Goal: Information Seeking & Learning: Stay updated

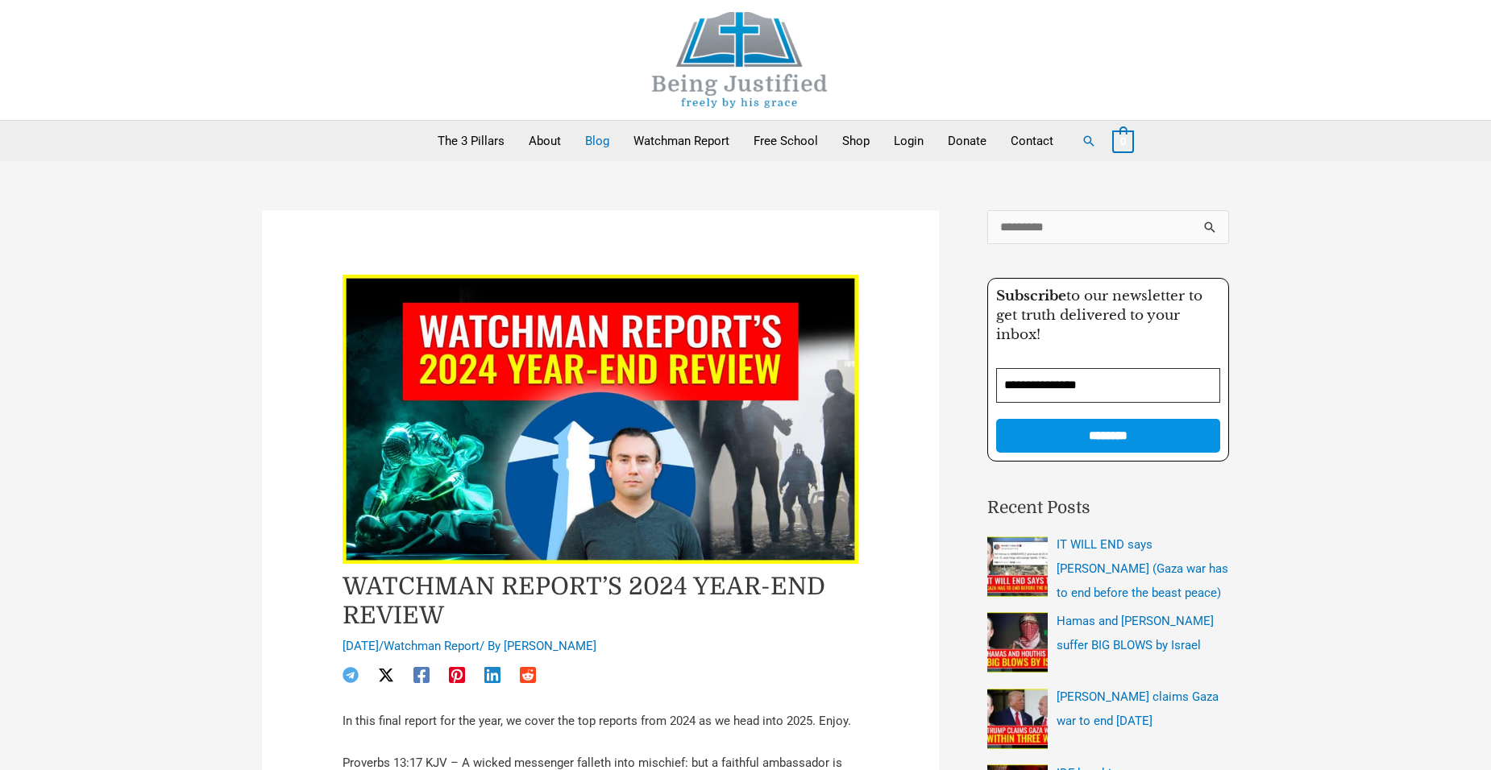
drag, startPoint x: 598, startPoint y: 137, endPoint x: 588, endPoint y: 134, distance: 10.2
click at [597, 137] on link "Blog" at bounding box center [597, 141] width 48 height 40
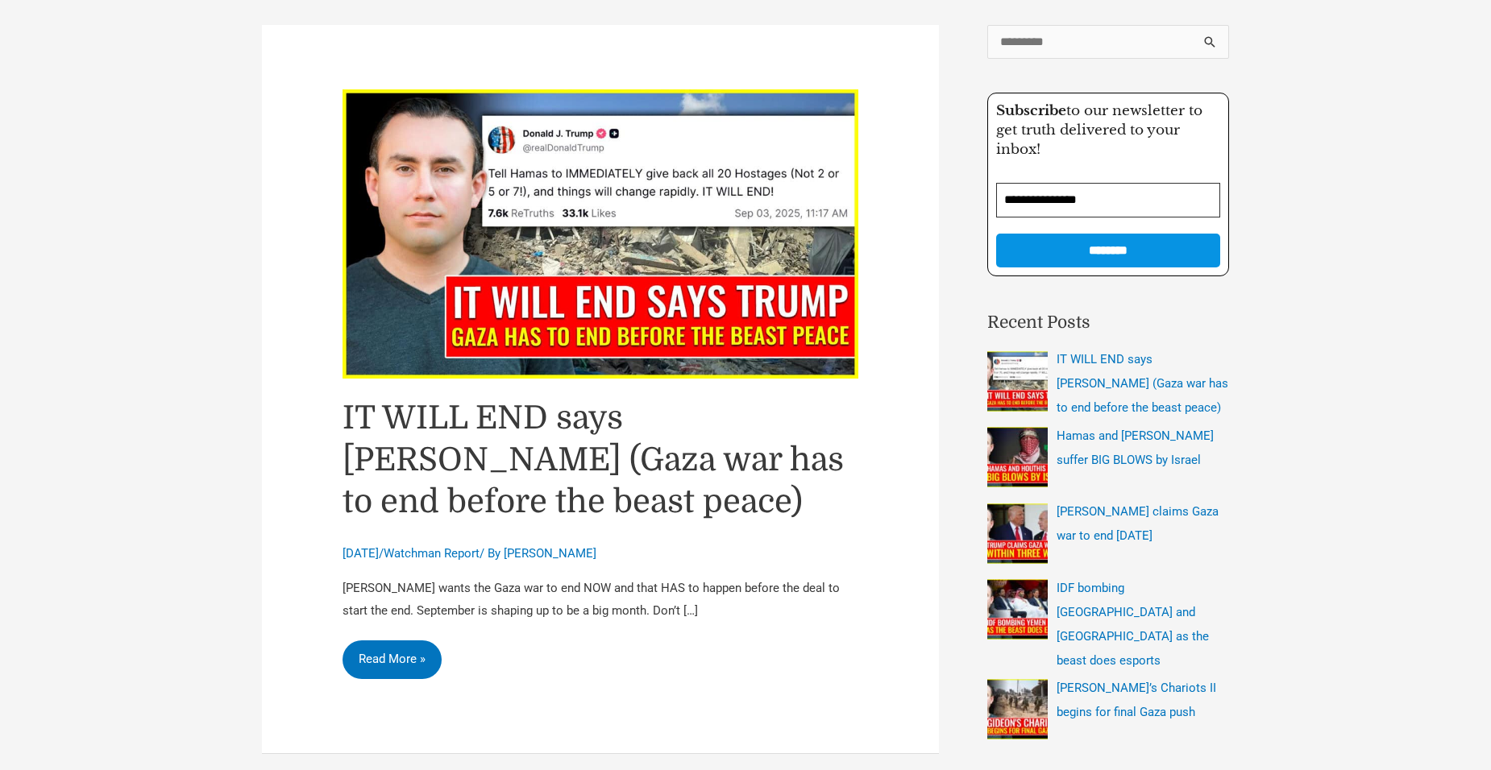
scroll to position [242, 0]
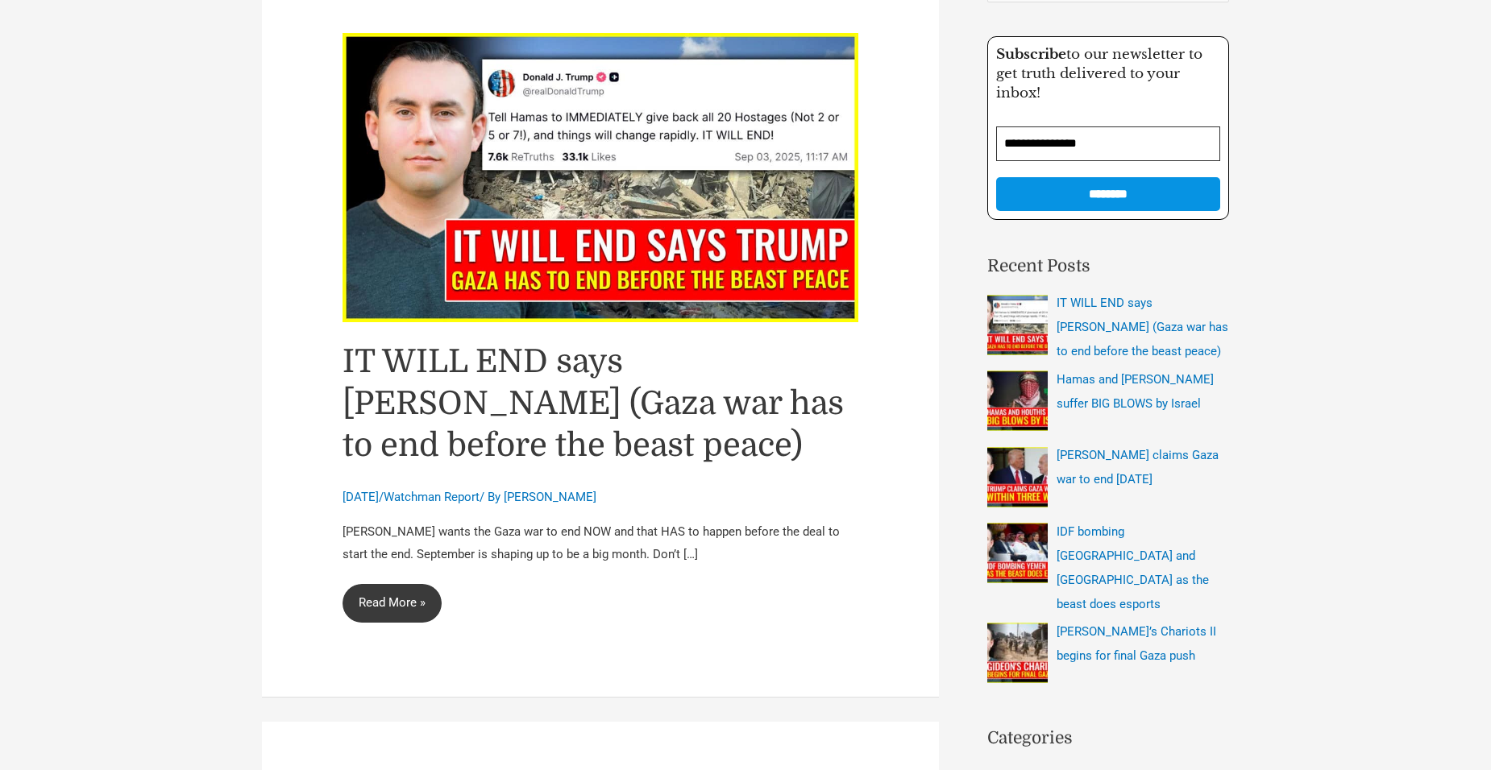
drag, startPoint x: 393, startPoint y: 600, endPoint x: 474, endPoint y: 654, distance: 97.0
click at [392, 600] on link "IT WILL END says Trump (Gaza war has to end before the beast peace) Read More »" at bounding box center [391, 603] width 99 height 39
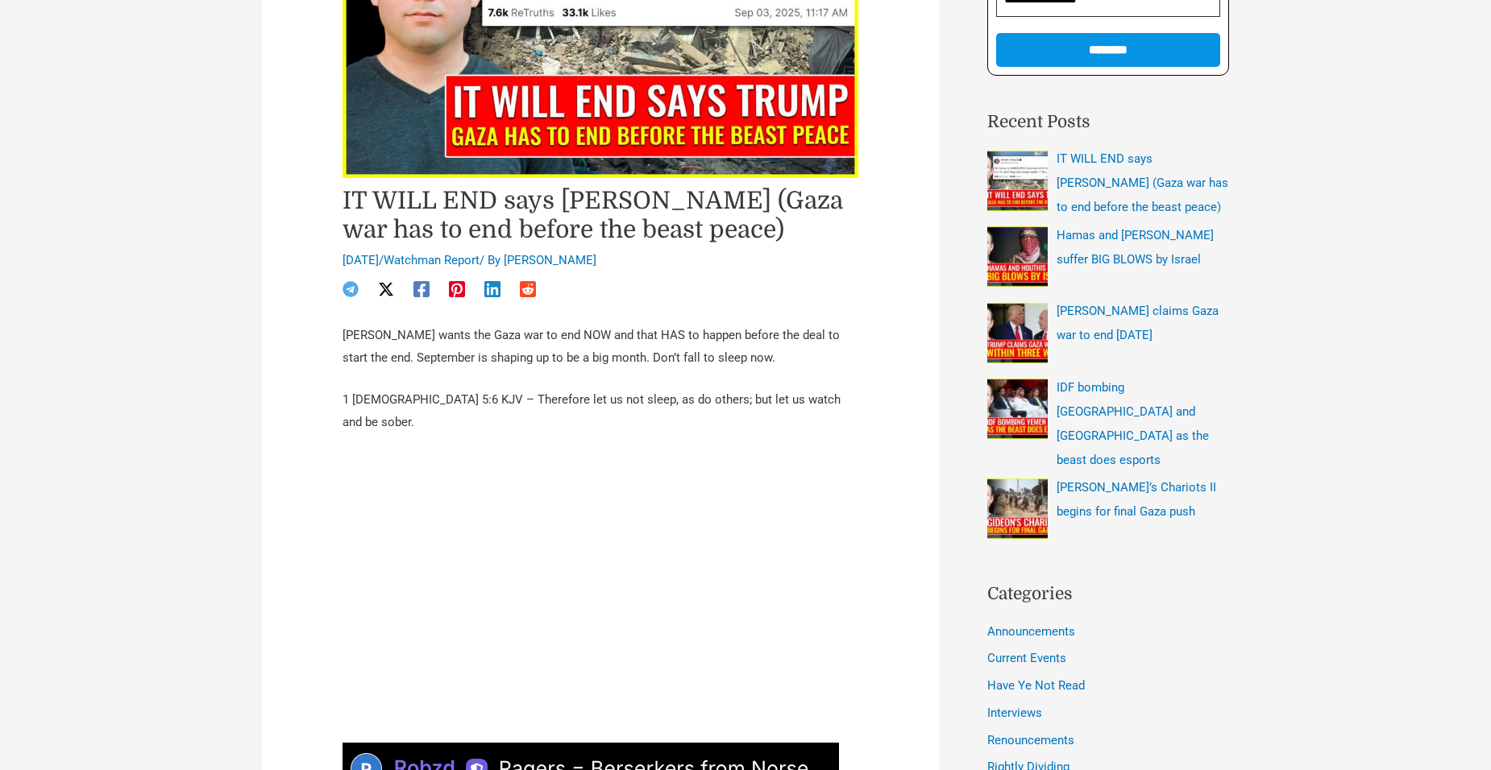
scroll to position [403, 0]
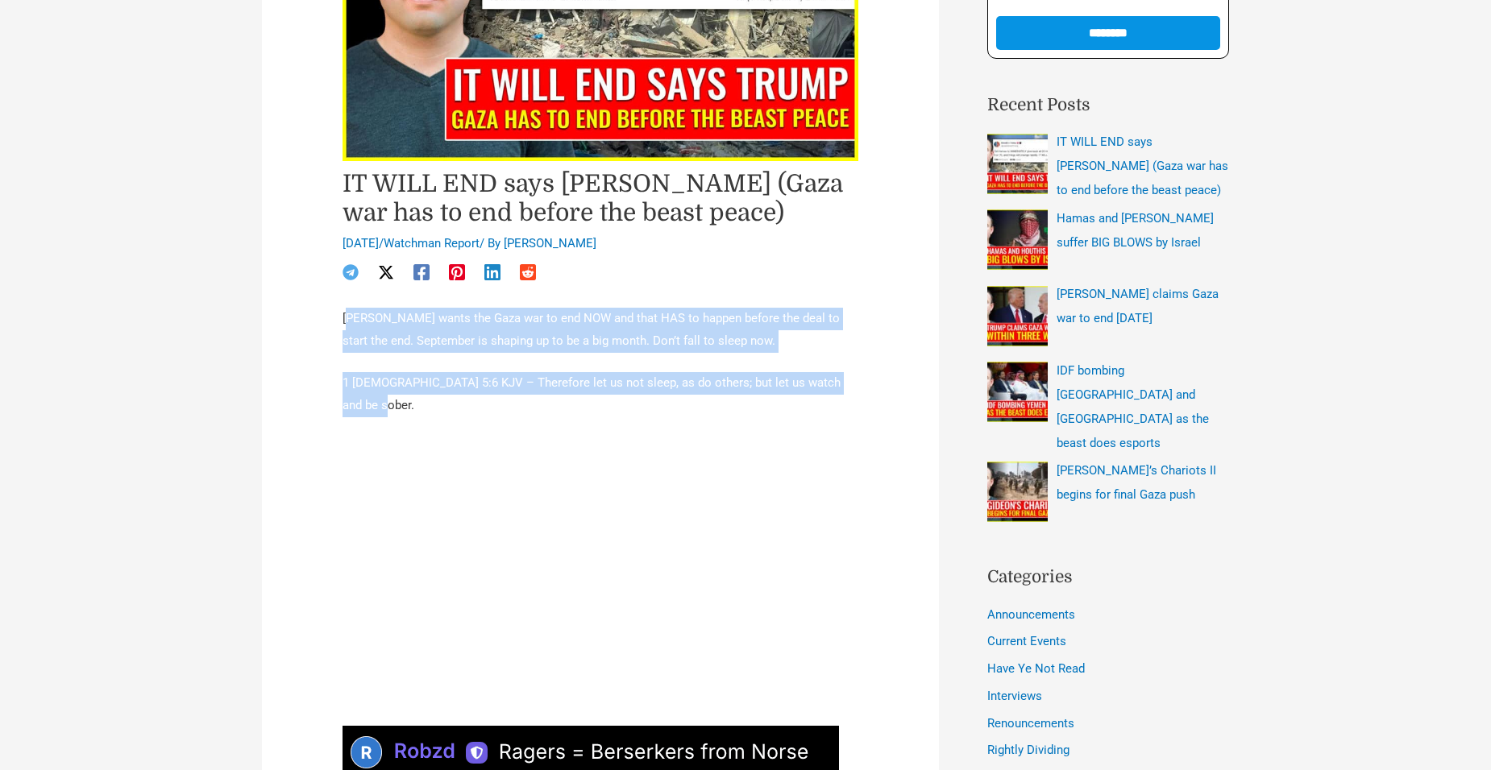
drag, startPoint x: 347, startPoint y: 313, endPoint x: 414, endPoint y: 398, distance: 108.5
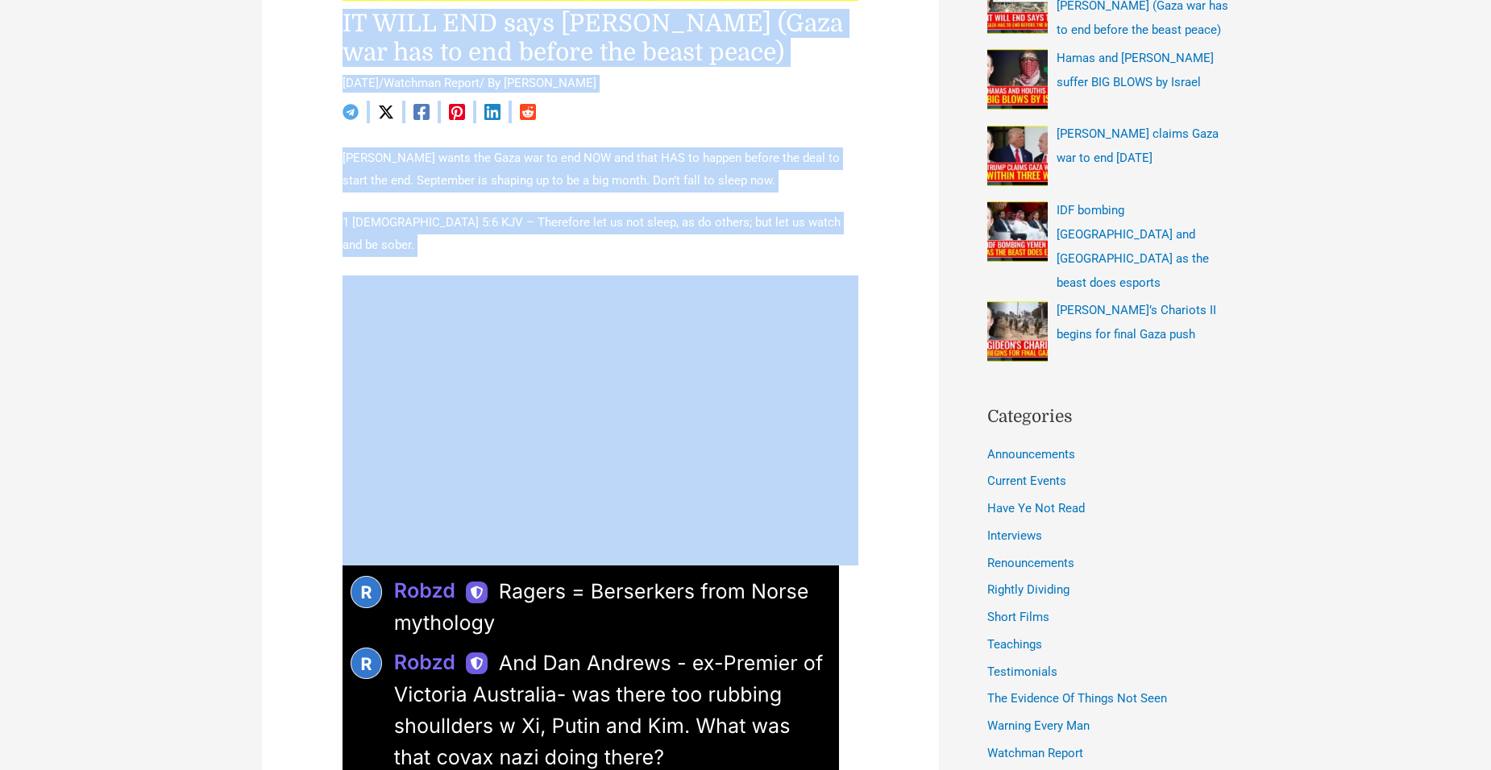
scroll to position [564, 0]
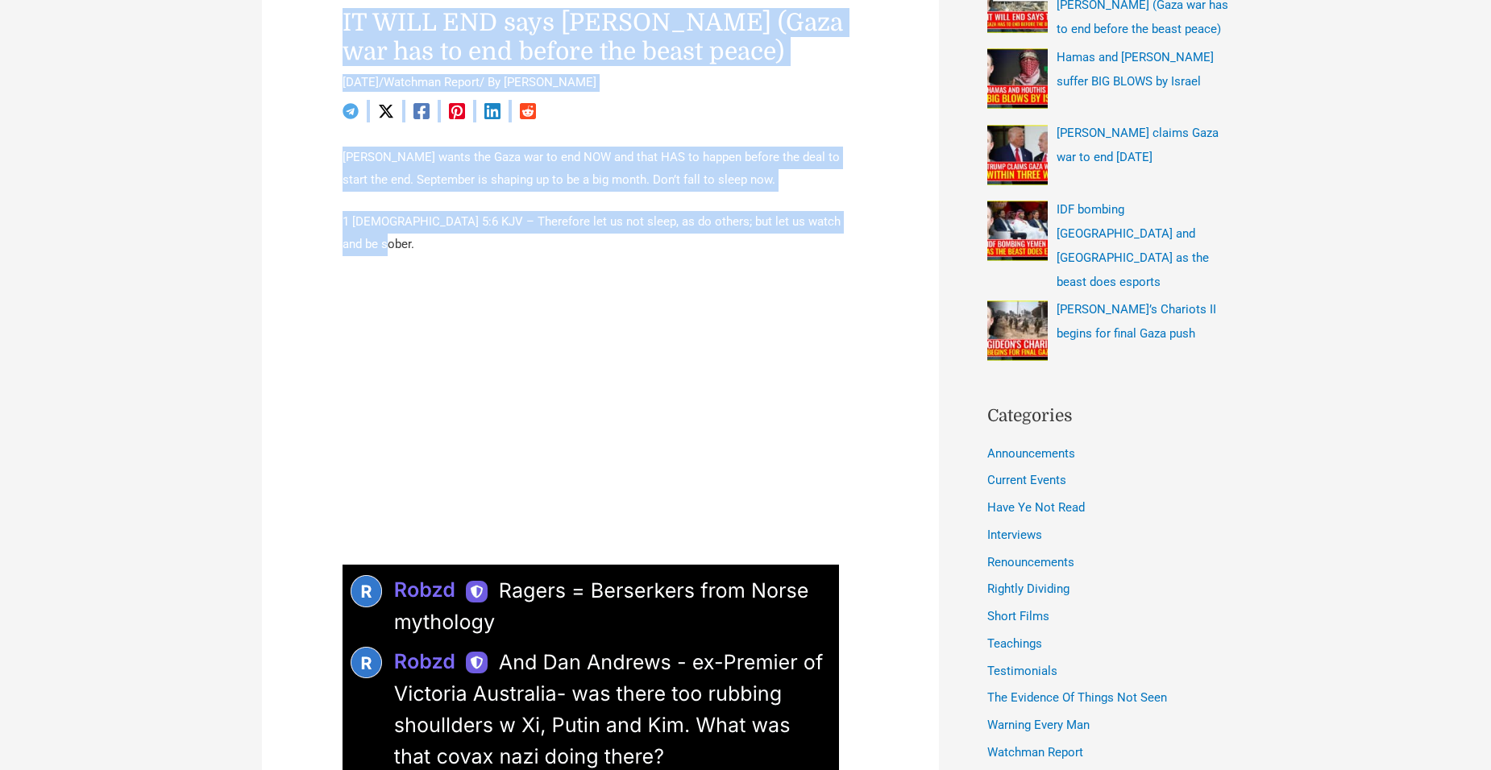
drag, startPoint x: 344, startPoint y: 173, endPoint x: 639, endPoint y: 248, distance: 304.3
drag, startPoint x: 639, startPoint y: 248, endPoint x: 533, endPoint y: 163, distance: 136.4
copy div "IT WILL END says Trump (Gaza war has to end before the beast peace) September 3…"
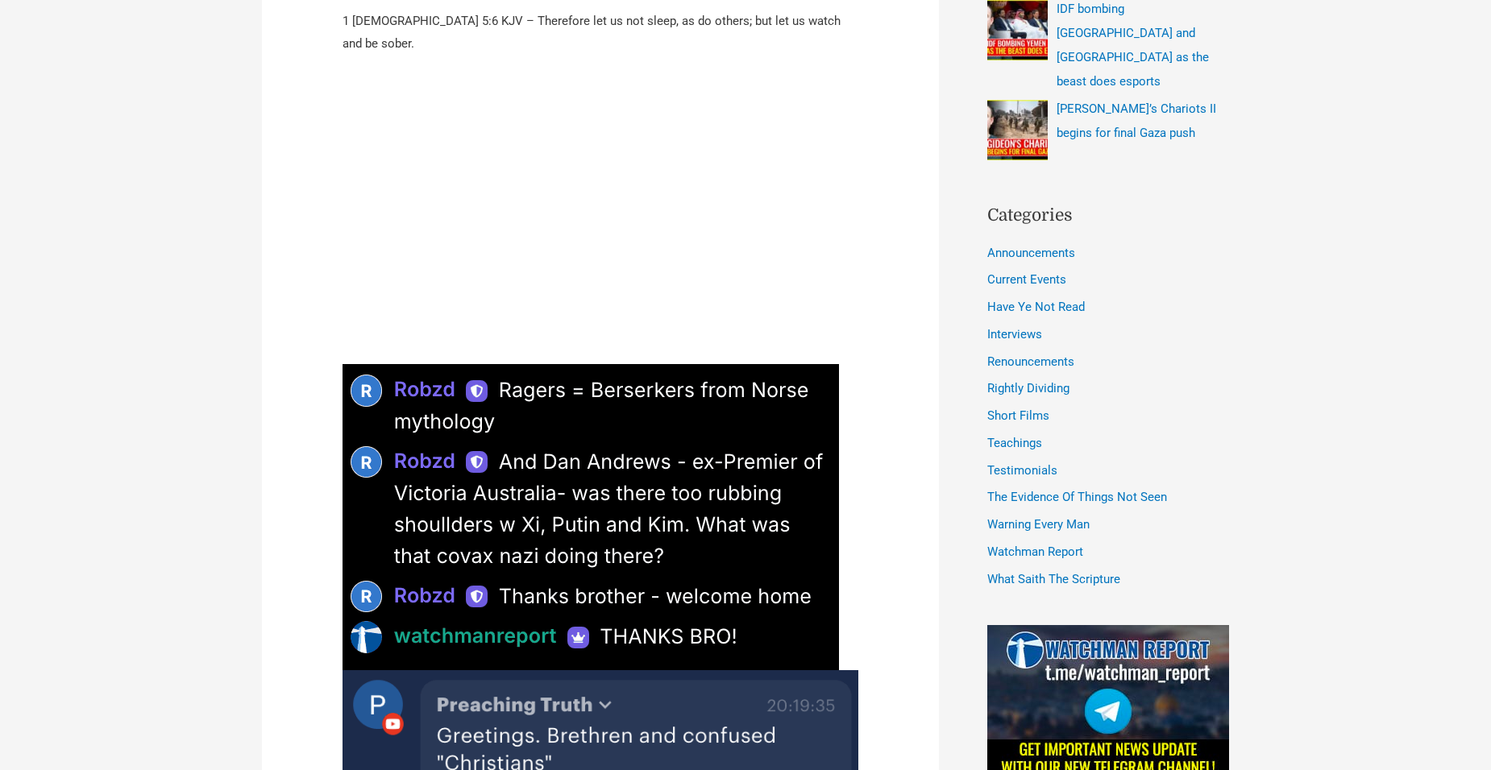
scroll to position [688, 0]
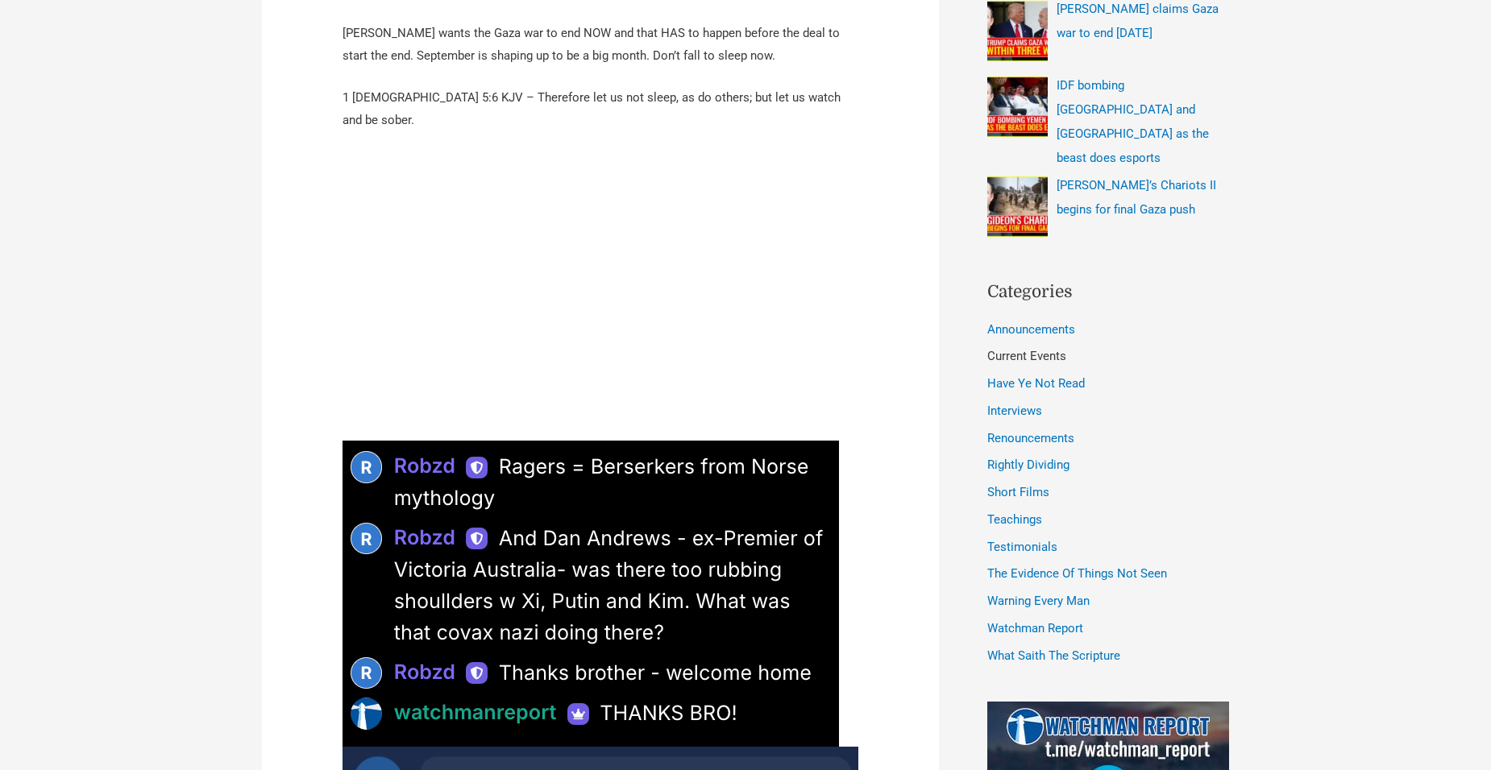
click at [1027, 349] on link "Current Events" at bounding box center [1026, 356] width 79 height 15
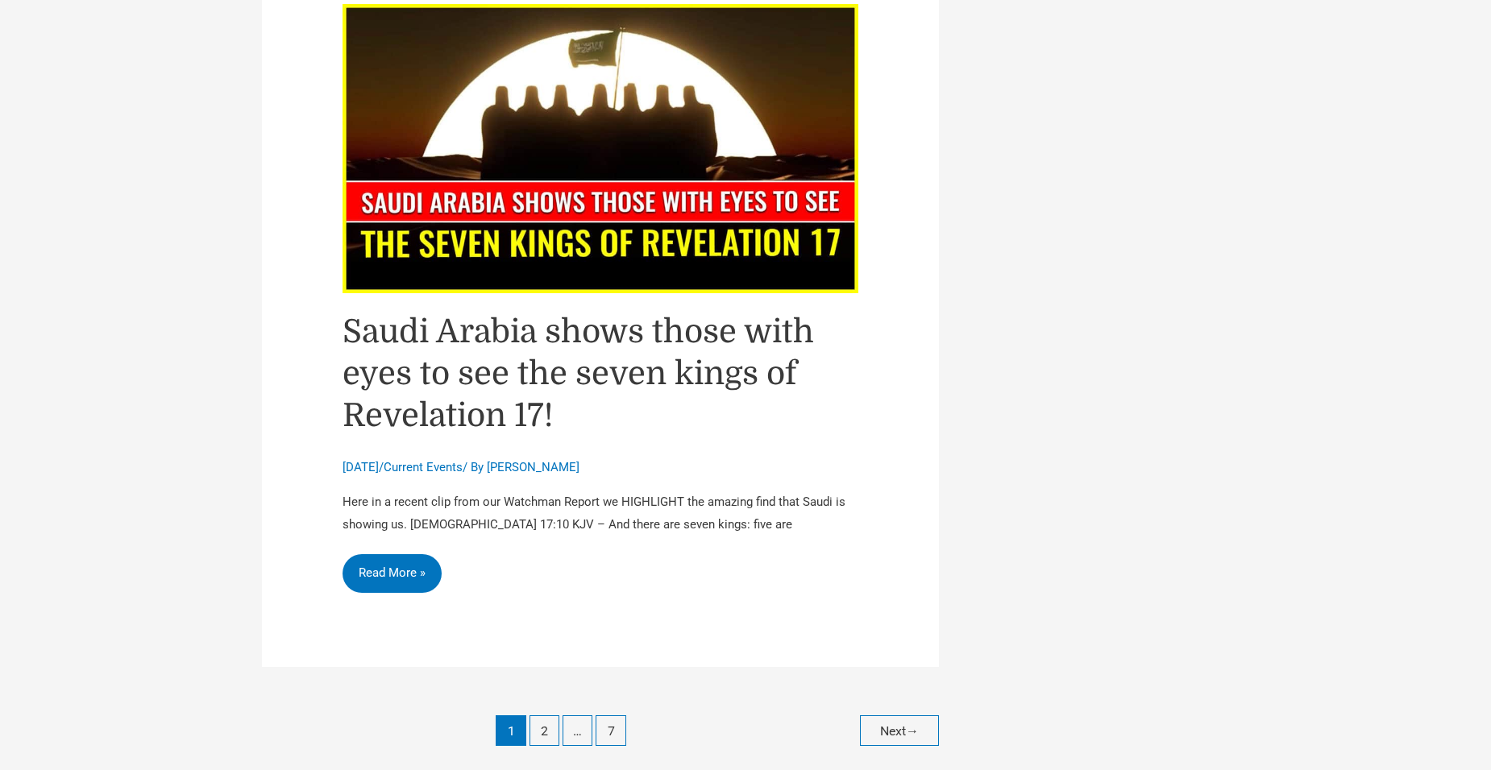
scroll to position [7333, 0]
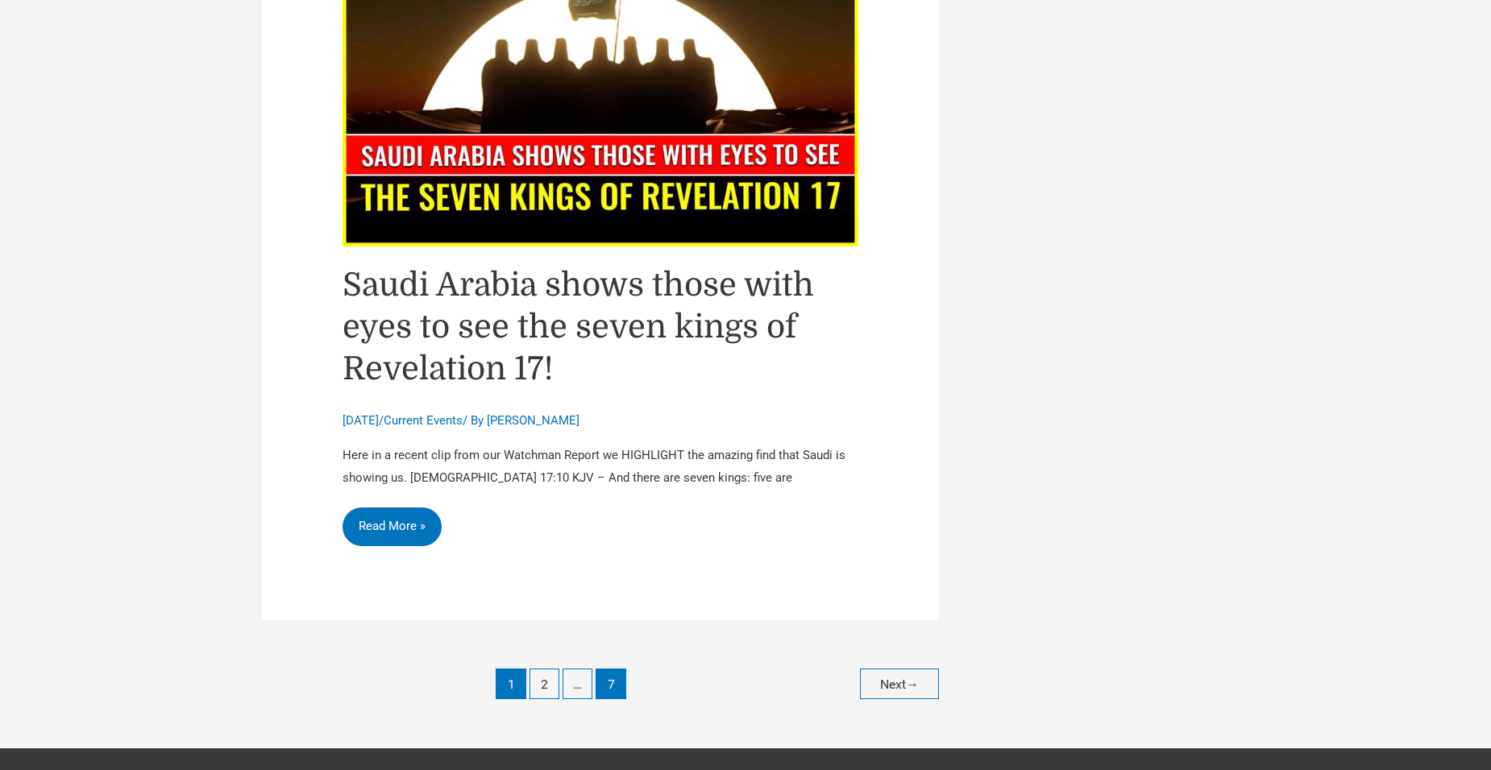
click at [617, 669] on link "7" at bounding box center [611, 684] width 30 height 30
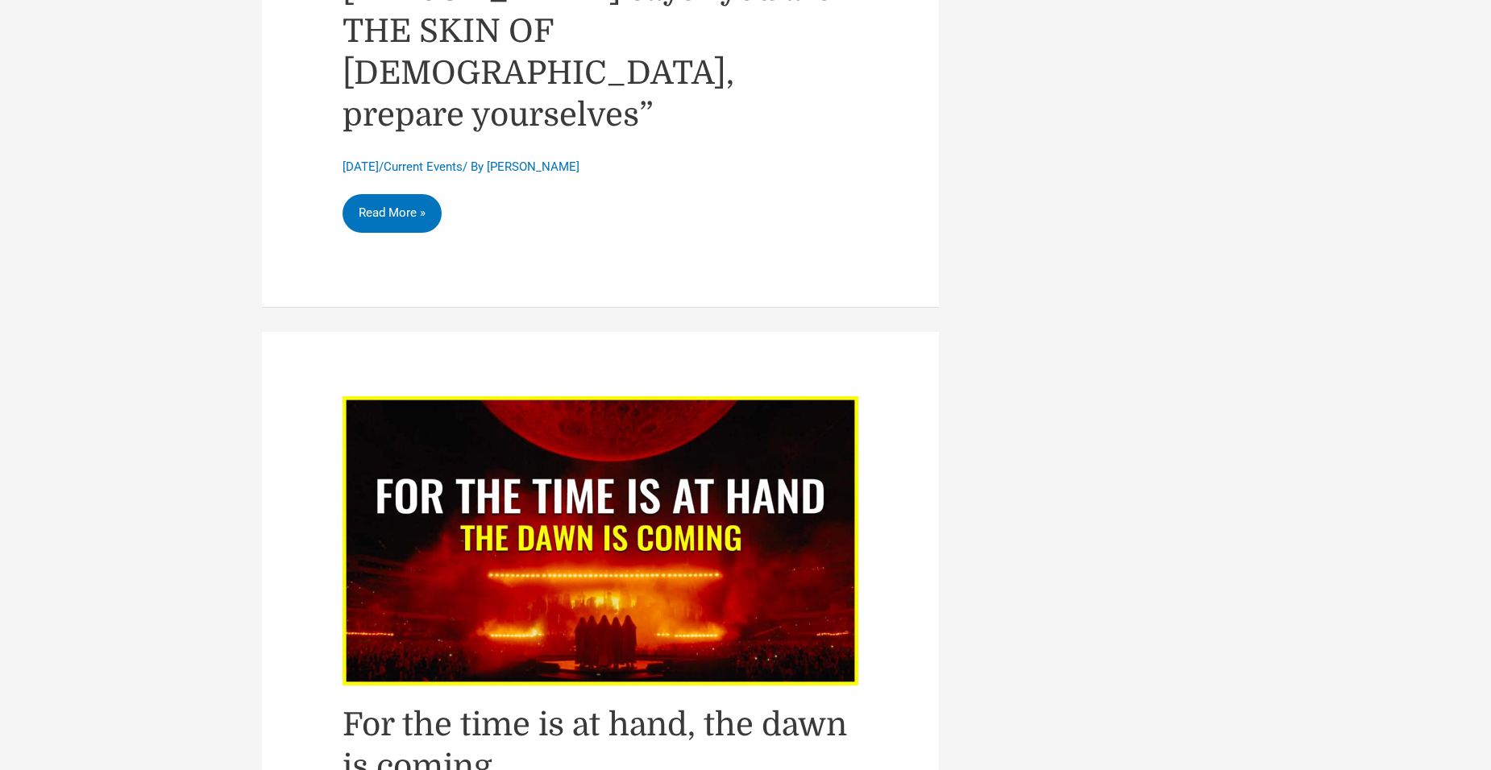
scroll to position [5482, 0]
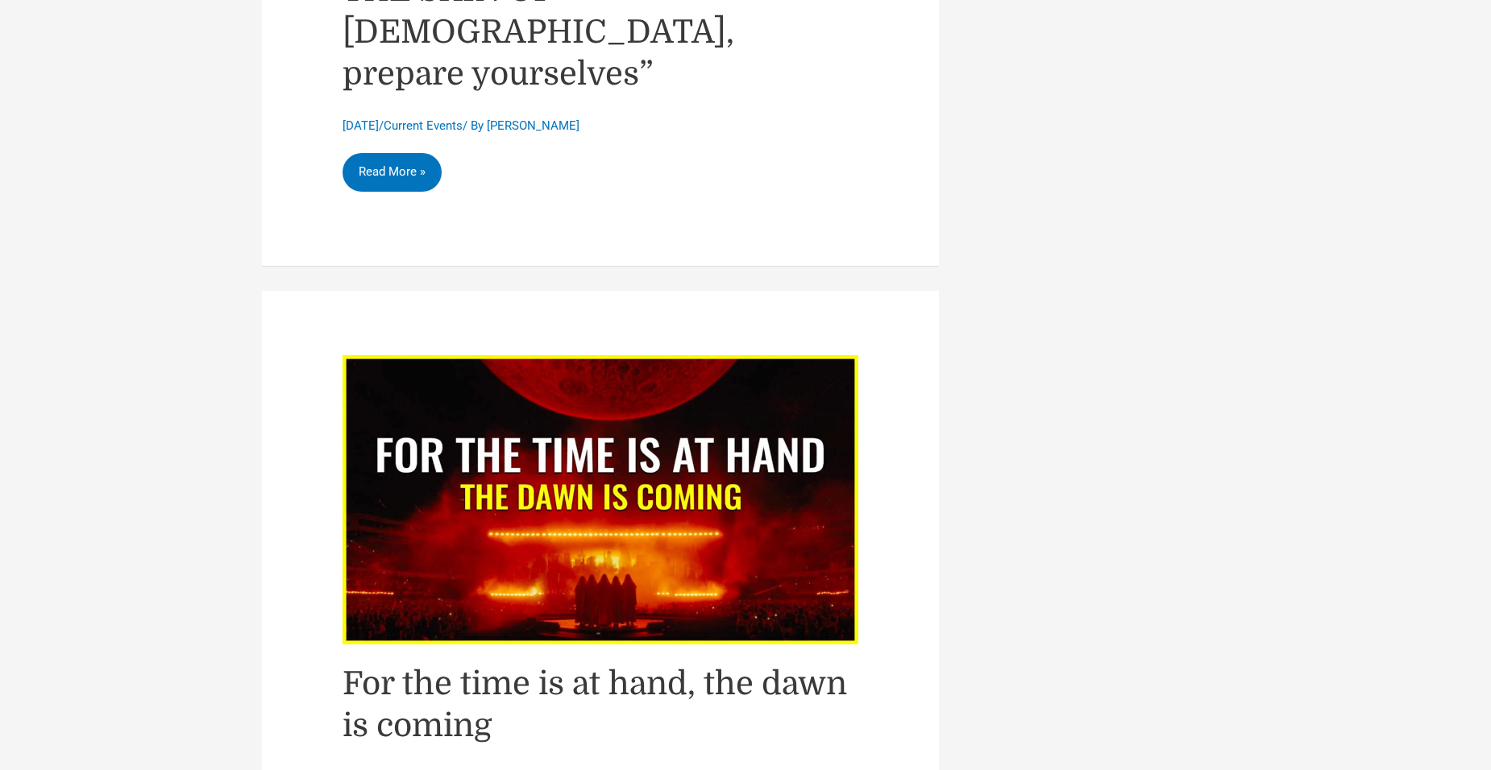
scroll to position [5563, 0]
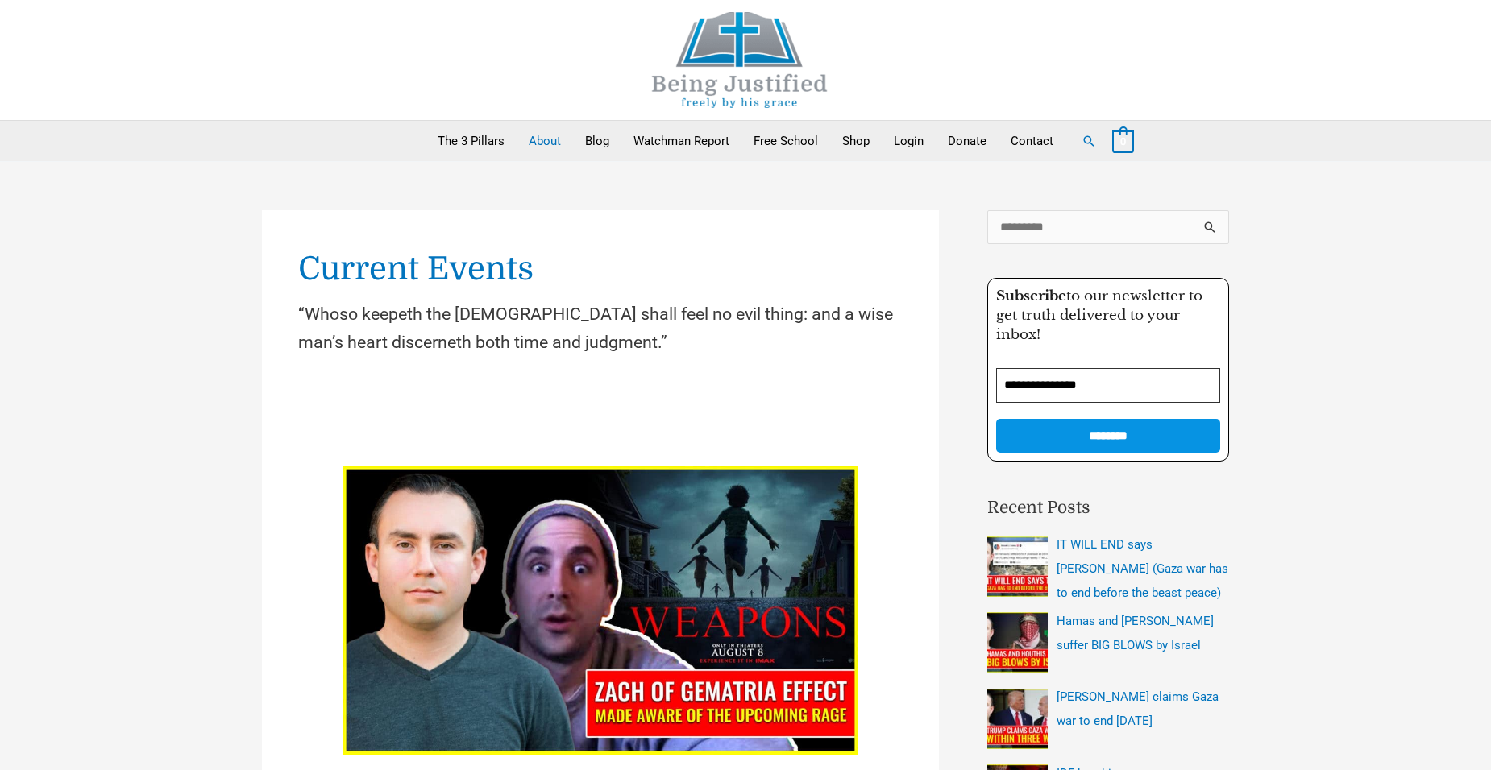
click at [539, 140] on link "About" at bounding box center [545, 141] width 56 height 40
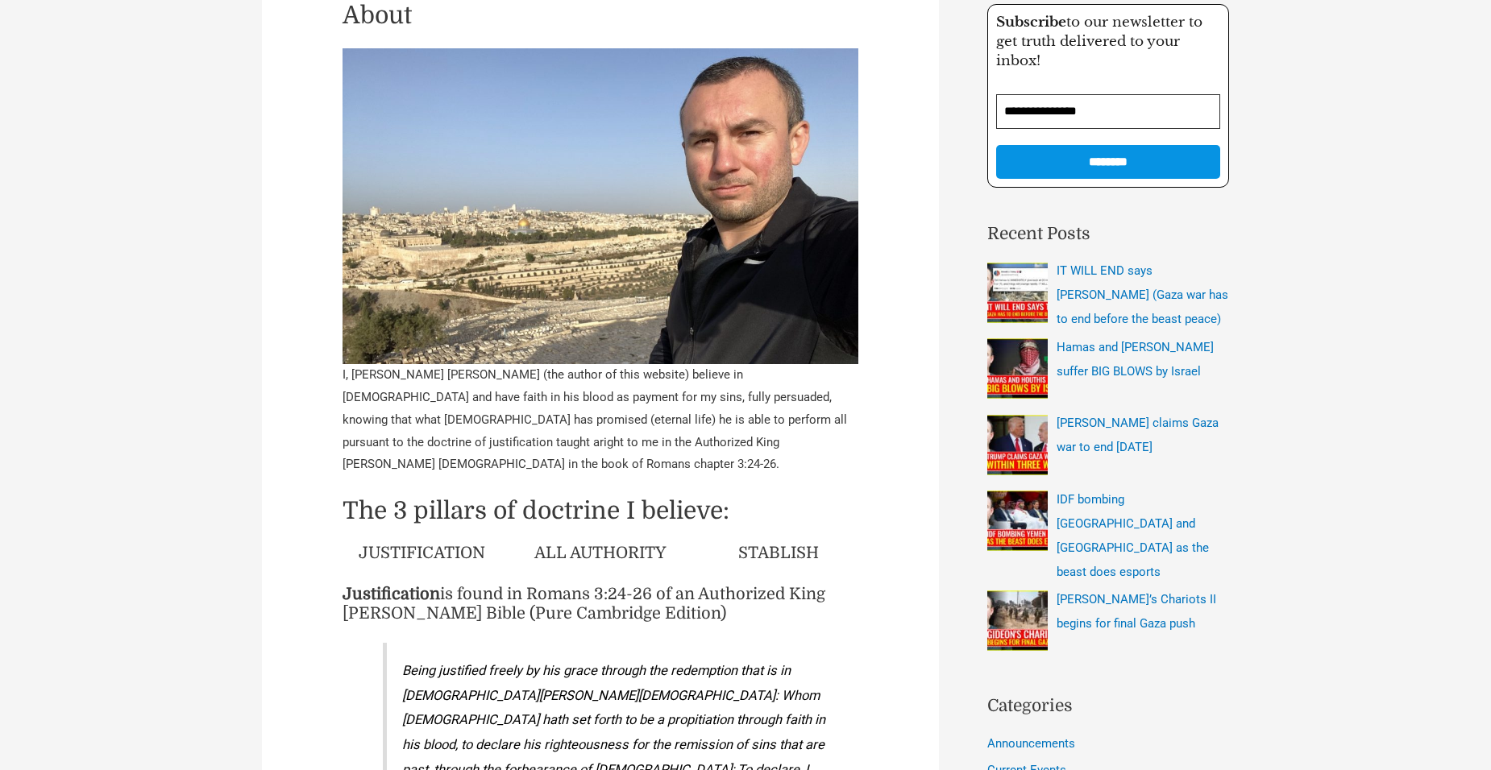
scroll to position [262, 0]
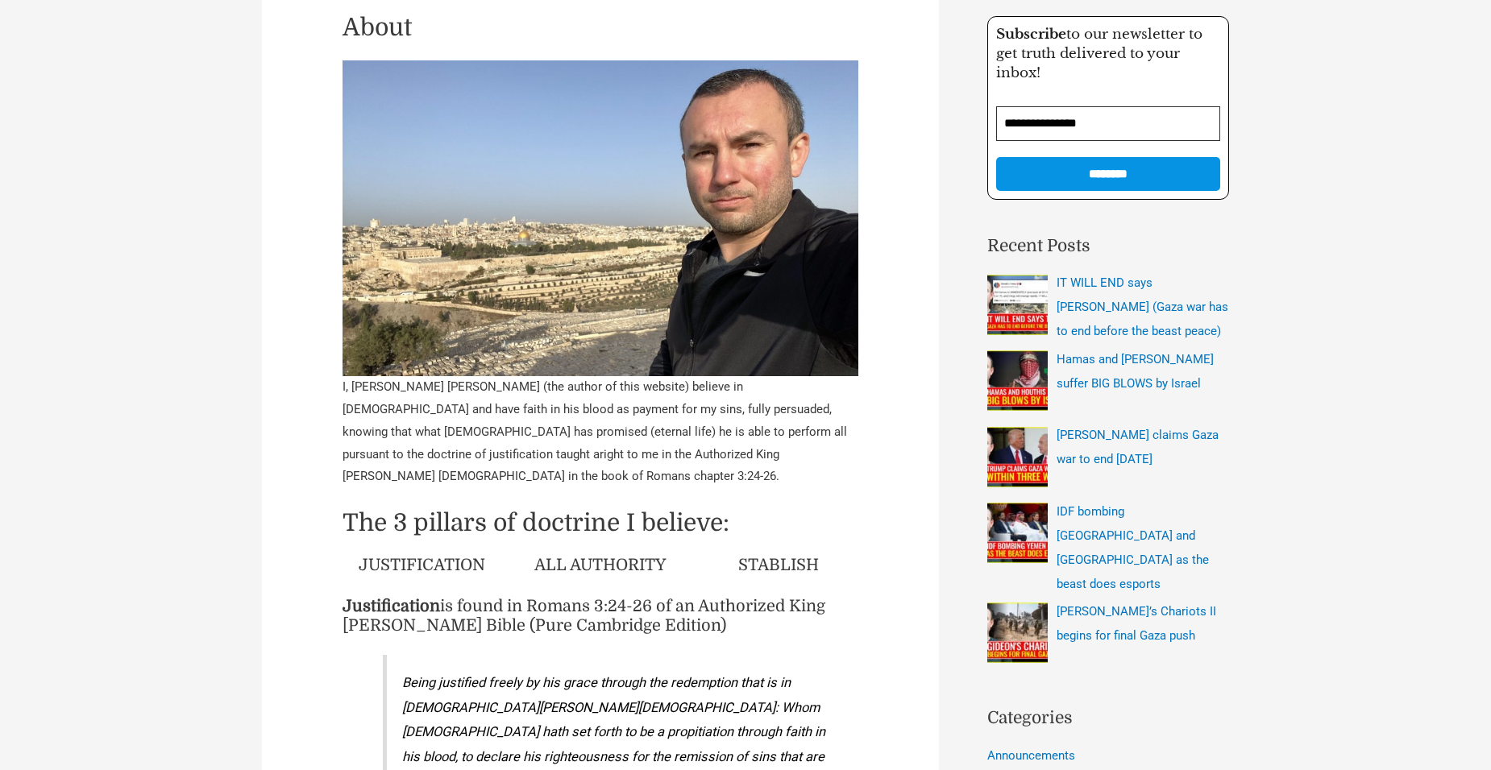
click at [1123, 297] on li "IT WILL END says [PERSON_NAME] (Gaza war has to end before the beast peace)" at bounding box center [1108, 307] width 242 height 73
click at [1123, 301] on li "IT WILL END says [PERSON_NAME] (Gaza war has to end before the beast peace)" at bounding box center [1108, 307] width 242 height 73
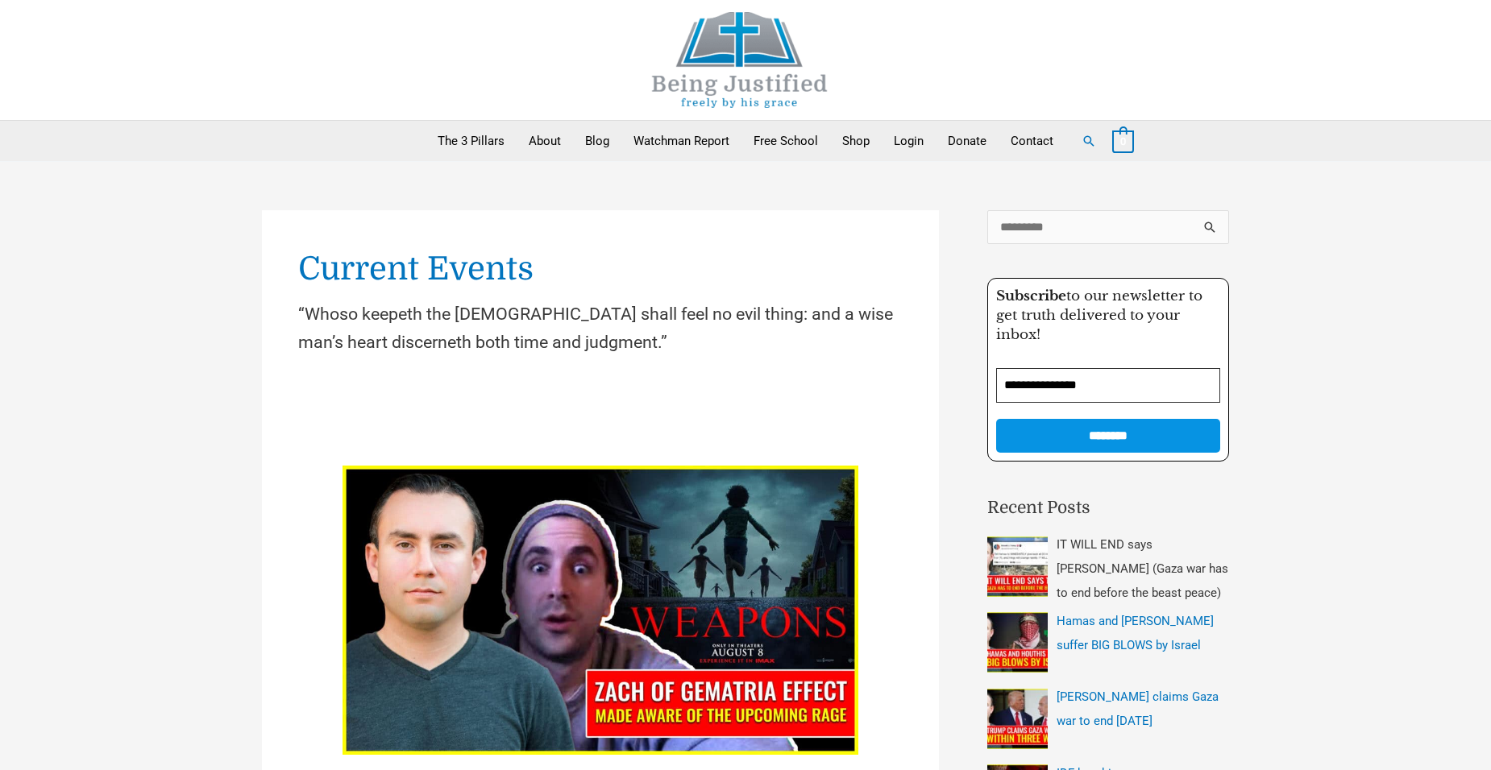
click at [1100, 572] on span "IT WILL END says [PERSON_NAME] (Gaza war has to end before the beast peace)" at bounding box center [1142, 568] width 172 height 63
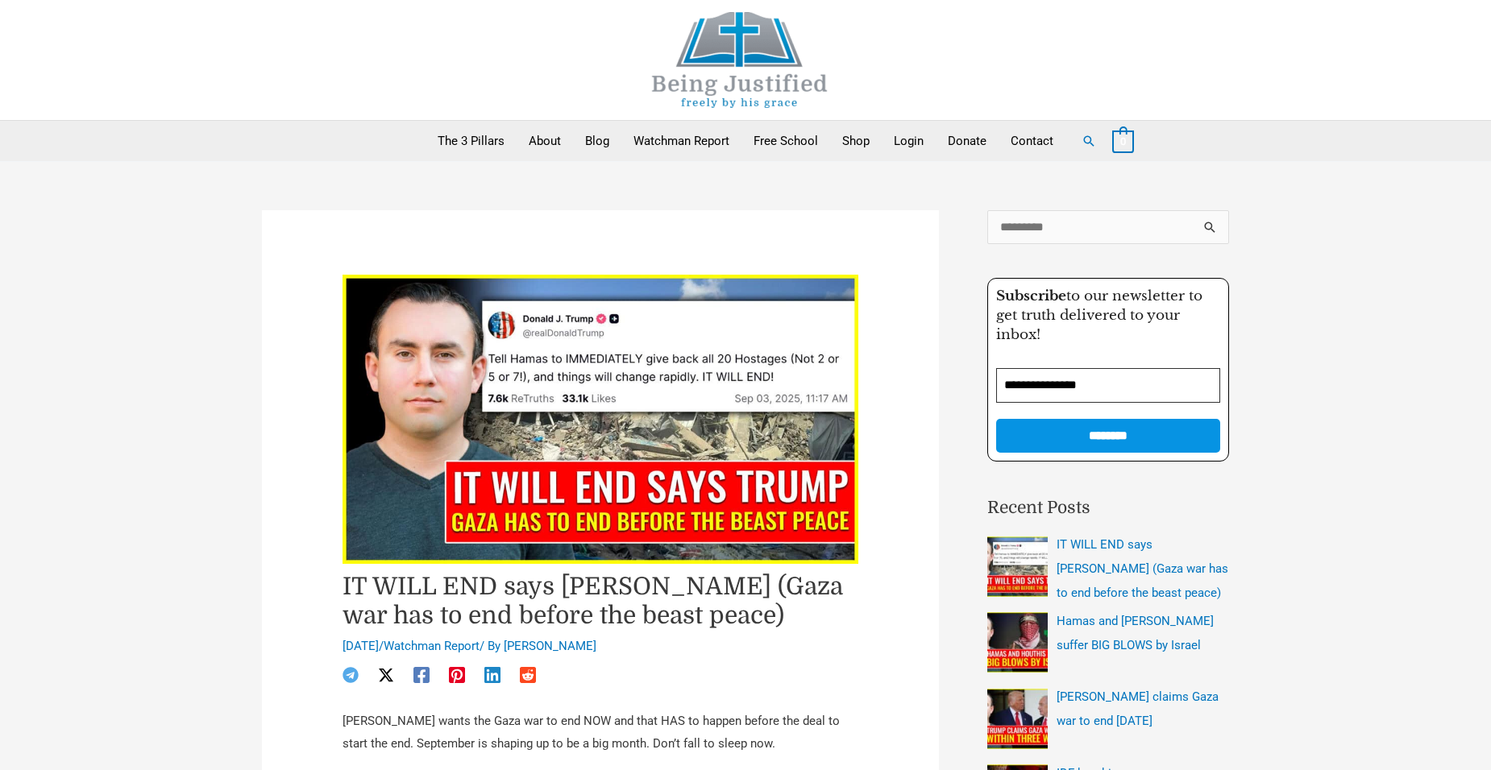
scroll to position [688, 0]
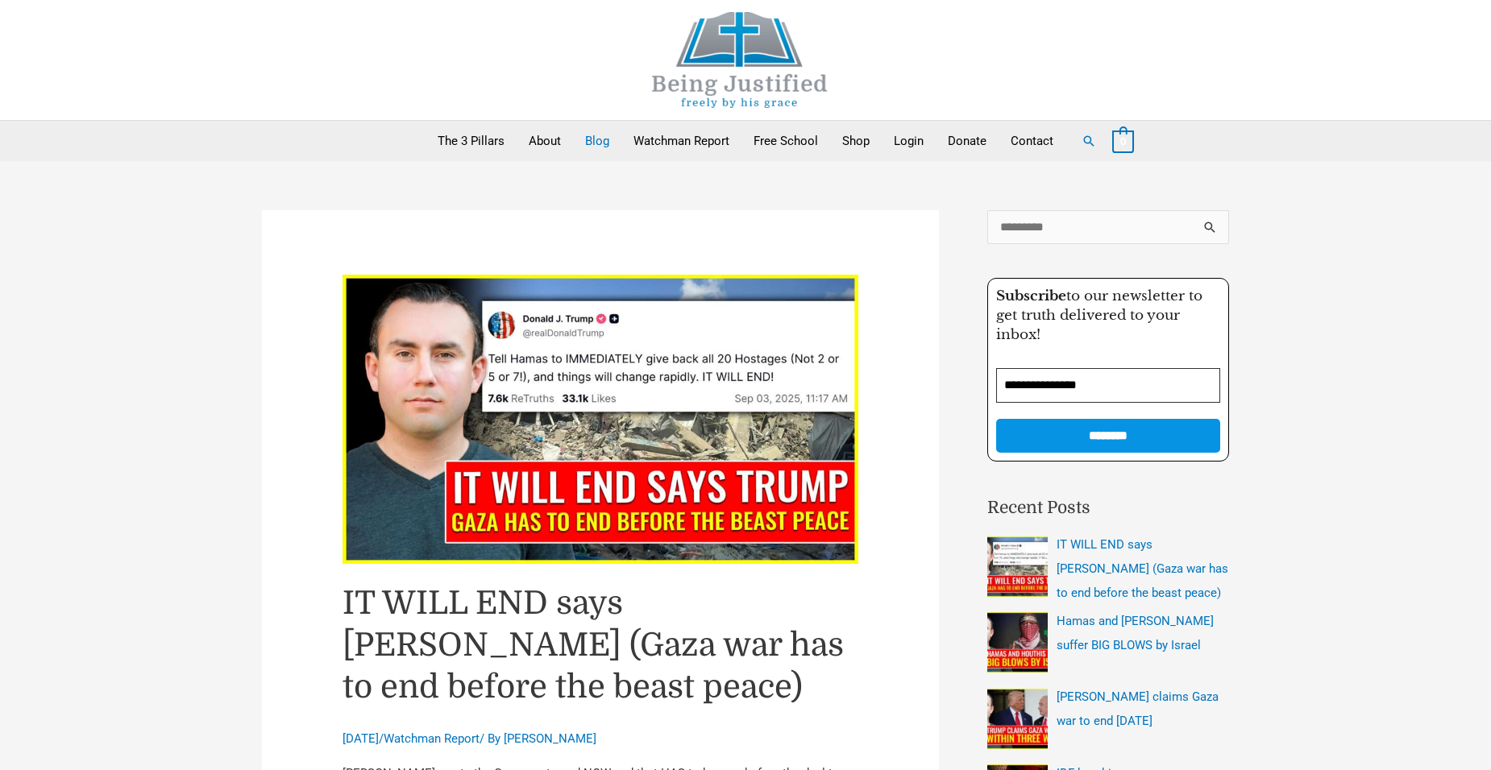
scroll to position [242, 0]
